Goal: Find specific page/section: Find specific page/section

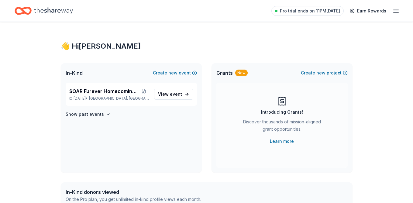
click at [396, 9] on icon "button" at bounding box center [395, 10] width 7 height 7
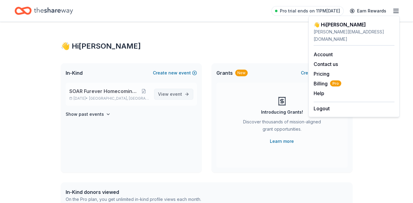
click at [182, 93] on link "View event" at bounding box center [173, 94] width 39 height 11
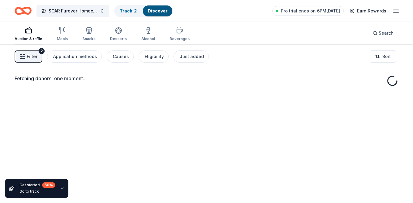
scroll to position [2, 0]
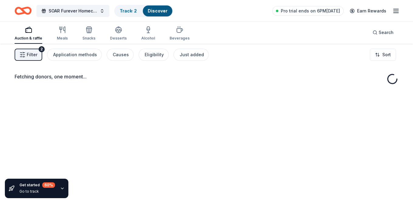
click at [32, 51] on span "Filter" at bounding box center [32, 54] width 11 height 7
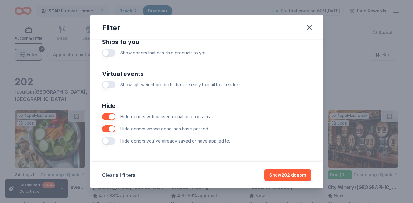
scroll to position [278, 0]
click at [114, 119] on button "button" at bounding box center [108, 116] width 13 height 7
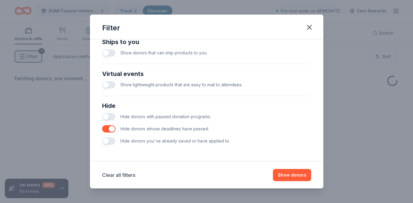
click at [114, 129] on button "button" at bounding box center [108, 128] width 13 height 7
click at [307, 32] on button "button" at bounding box center [308, 27] width 13 height 13
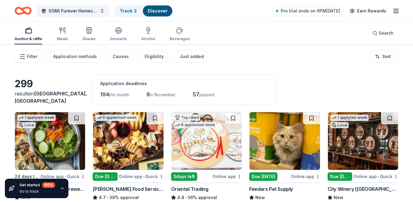
click at [398, 10] on icon "button" at bounding box center [395, 10] width 7 height 7
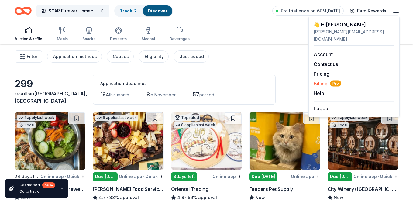
click at [325, 80] on span "Billing Pro" at bounding box center [327, 83] width 28 height 7
